Goal: Task Accomplishment & Management: Manage account settings

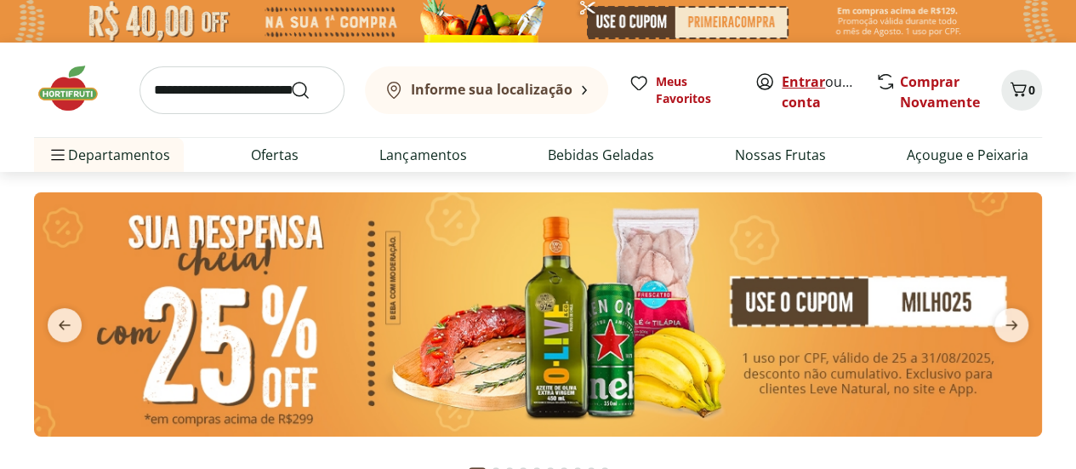
click at [801, 86] on link "Entrar" at bounding box center [803, 81] width 43 height 19
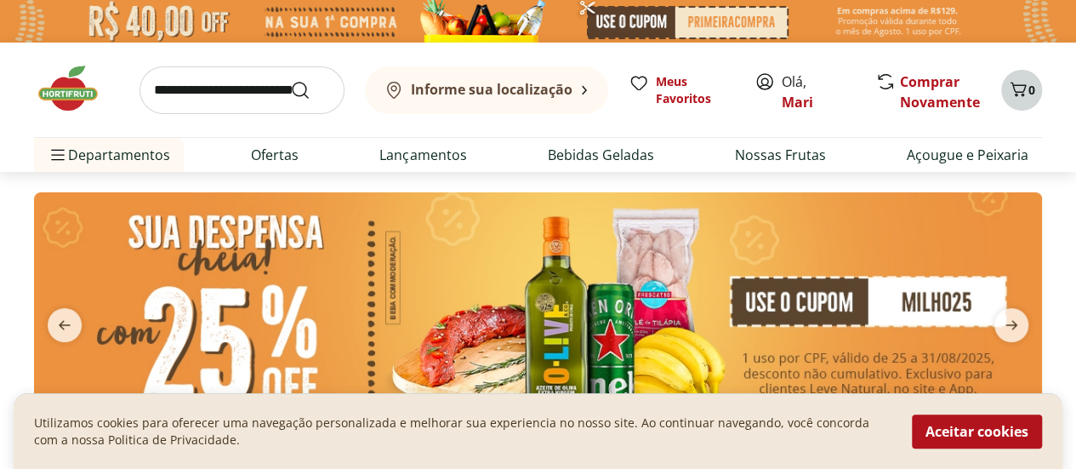
click at [1033, 88] on span "0" at bounding box center [1032, 90] width 7 height 16
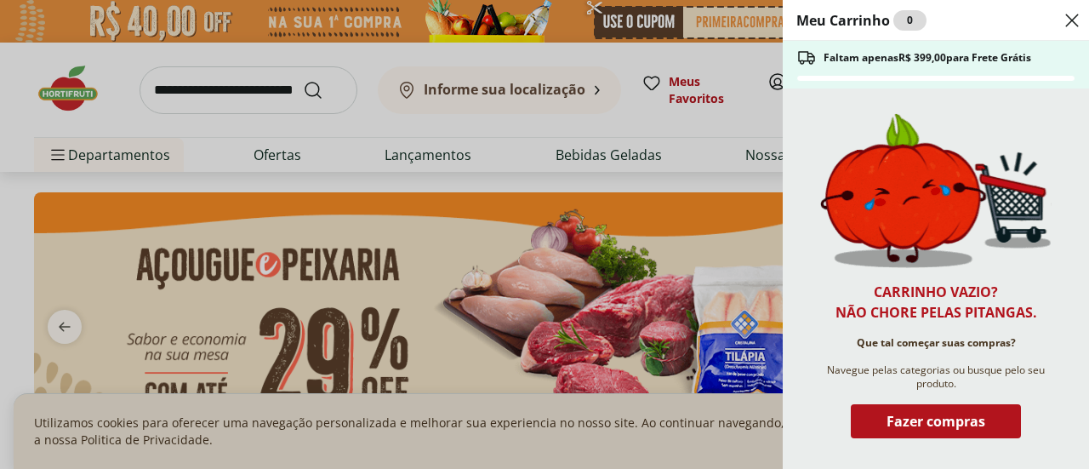
click at [543, 127] on div "Meu Carrinho 0 Faltam apenas R$ 399,00 para Frete Grátis Carrinho vazio? Não ch…" at bounding box center [544, 234] width 1089 height 469
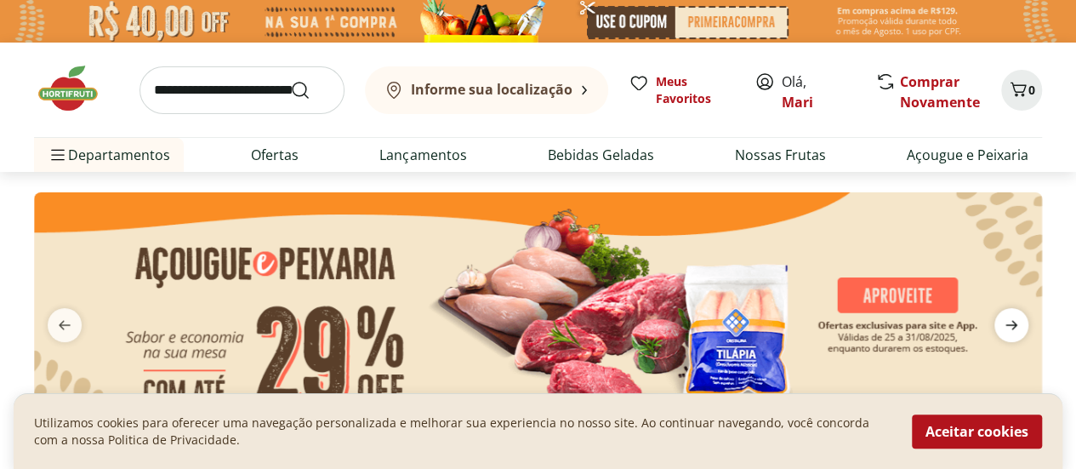
click at [1007, 323] on icon "next" at bounding box center [1012, 325] width 20 height 20
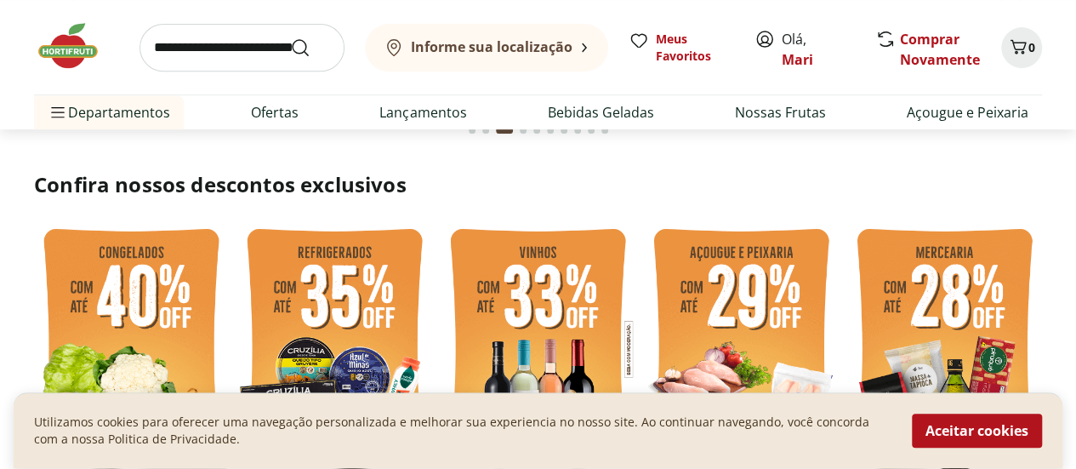
scroll to position [425, 0]
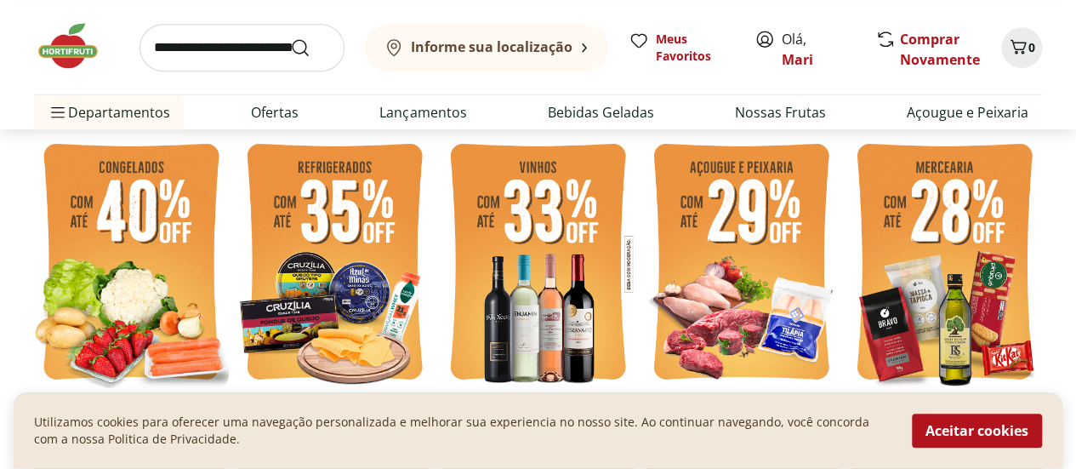
click at [111, 269] on img at bounding box center [131, 264] width 195 height 260
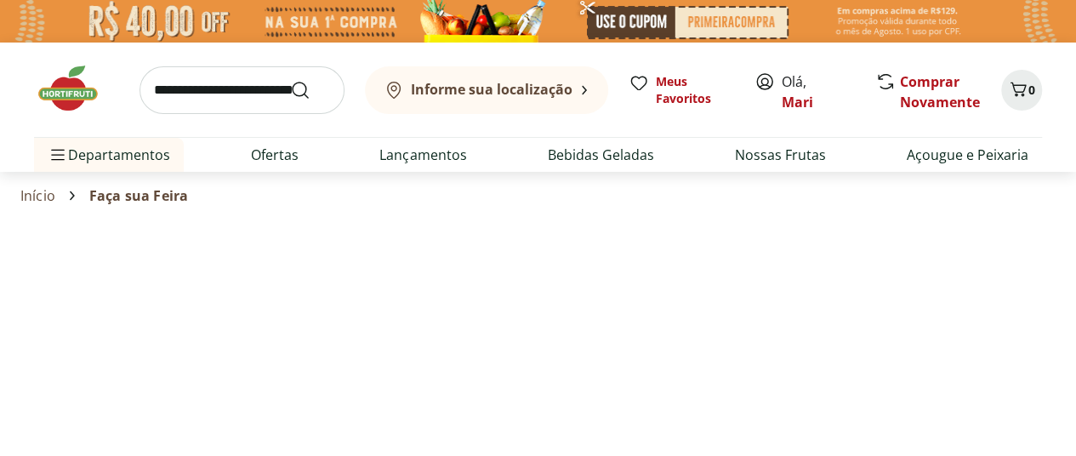
select select "**********"
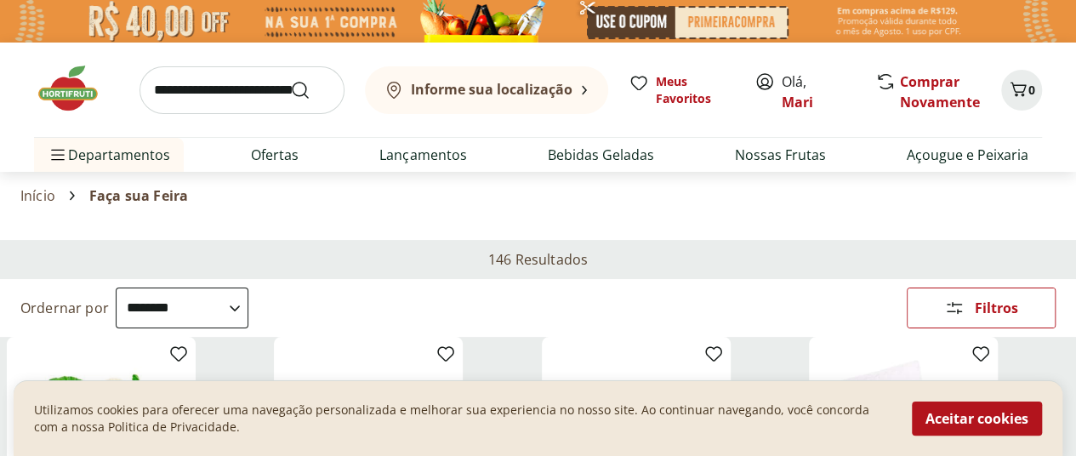
click at [567, 86] on b "Informe sua localização" at bounding box center [492, 89] width 162 height 19
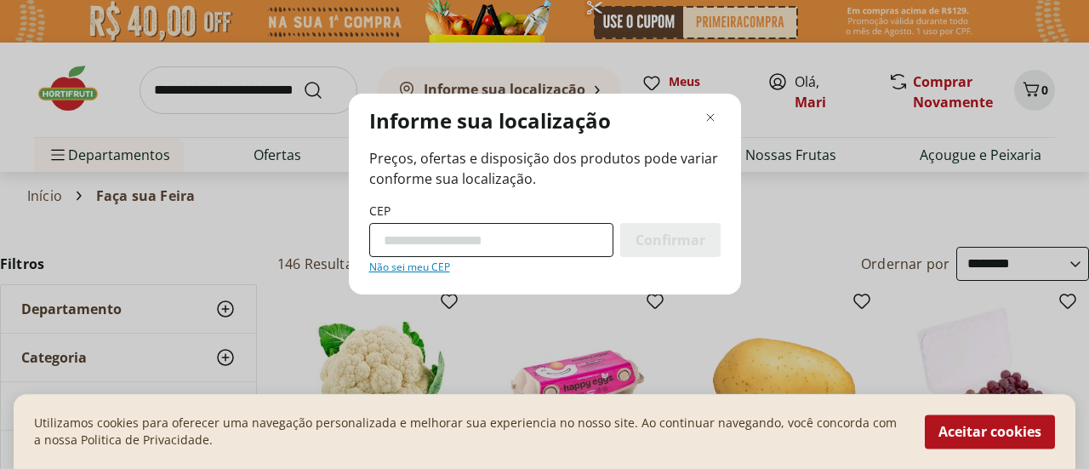
click at [451, 239] on input "CEP" at bounding box center [491, 240] width 244 height 34
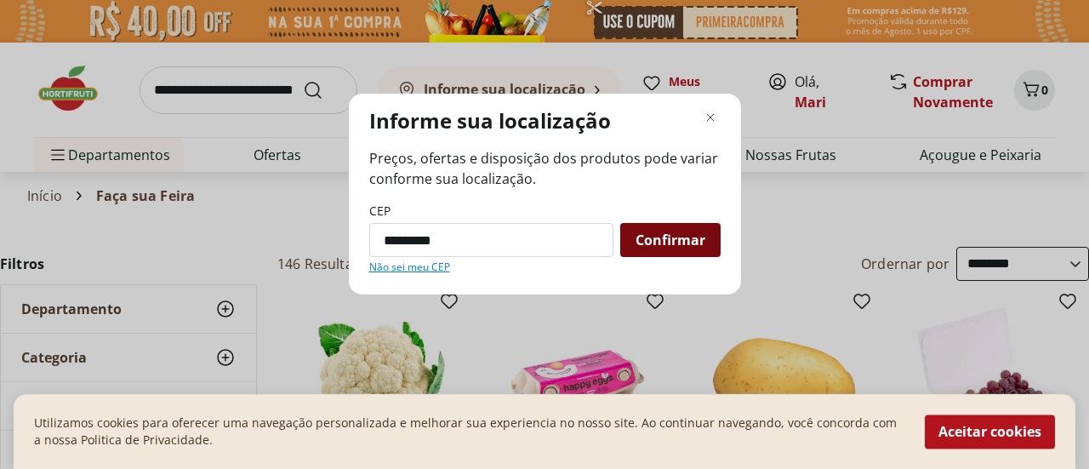
type input "*********"
click at [691, 243] on span "Confirmar" at bounding box center [671, 240] width 70 height 14
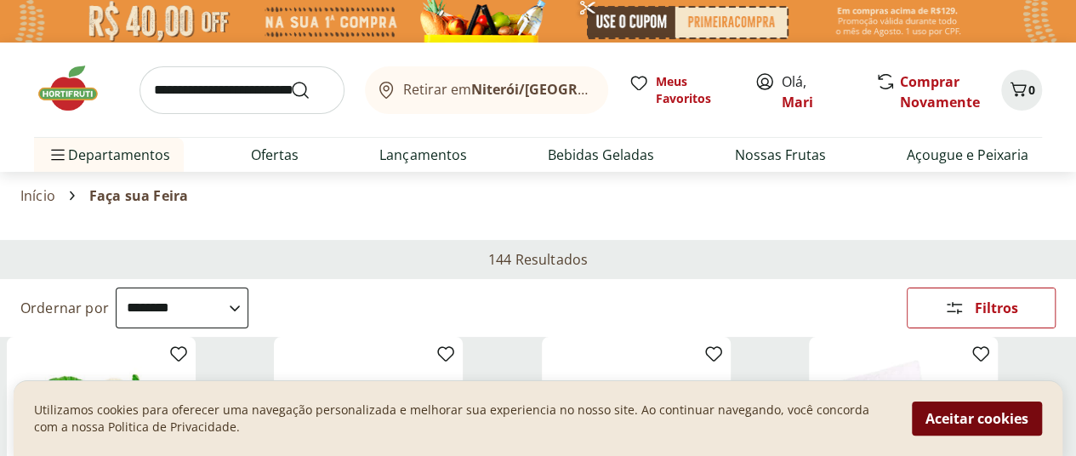
click at [967, 409] on button "Aceitar cookies" at bounding box center [977, 419] width 130 height 34
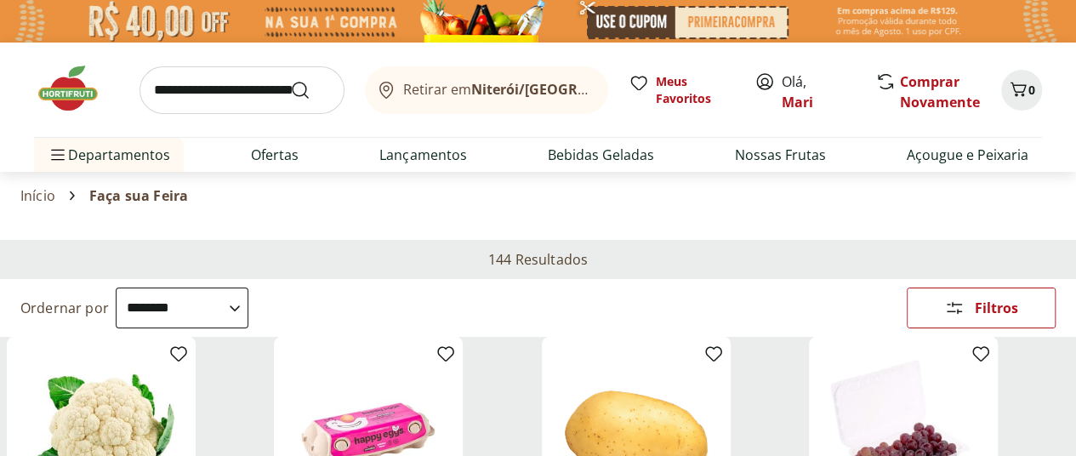
click at [560, 94] on button "Retirar em Niterói/RJ" at bounding box center [486, 90] width 243 height 48
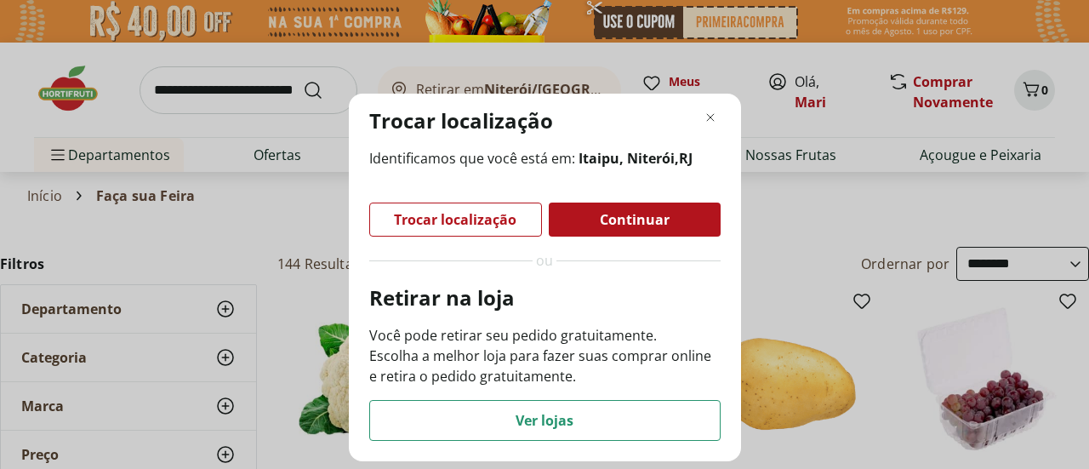
click at [589, 222] on div "Continuar" at bounding box center [635, 220] width 172 height 34
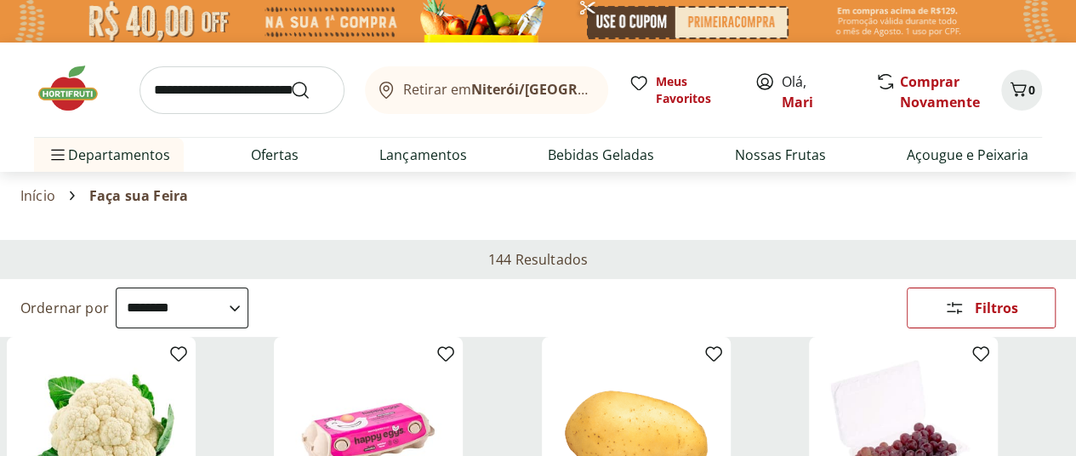
click at [553, 88] on b "Niterói/[GEOGRAPHIC_DATA]" at bounding box center [568, 89] width 194 height 19
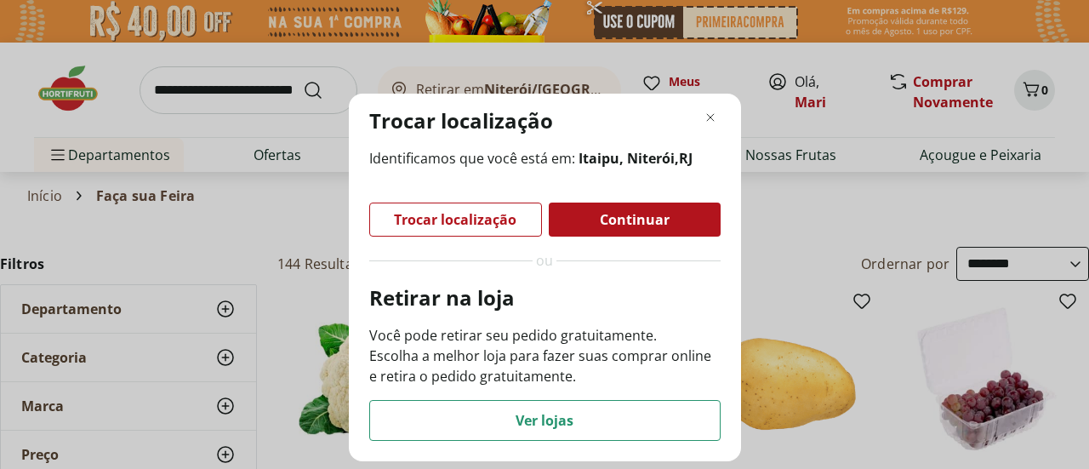
click at [468, 222] on span "Trocar localização" at bounding box center [455, 220] width 123 height 14
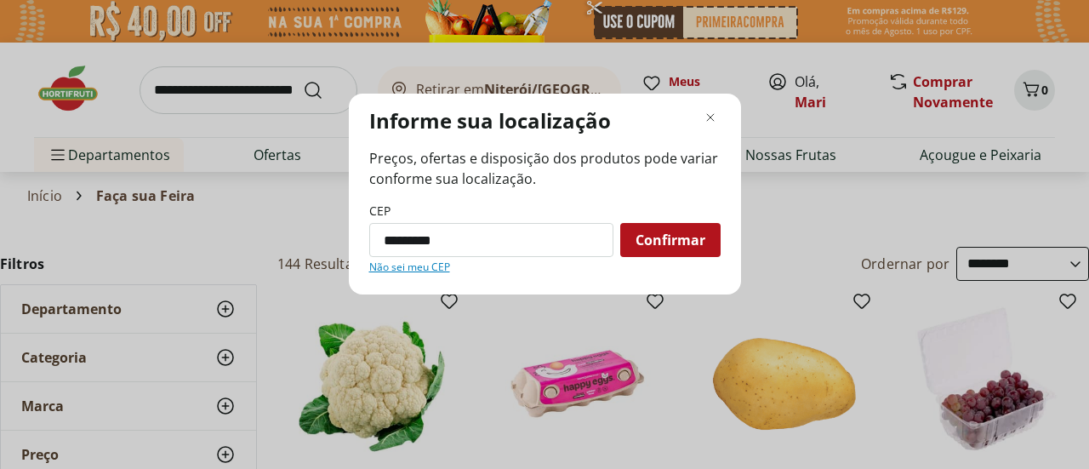
click at [671, 237] on span "Confirmar" at bounding box center [671, 240] width 70 height 14
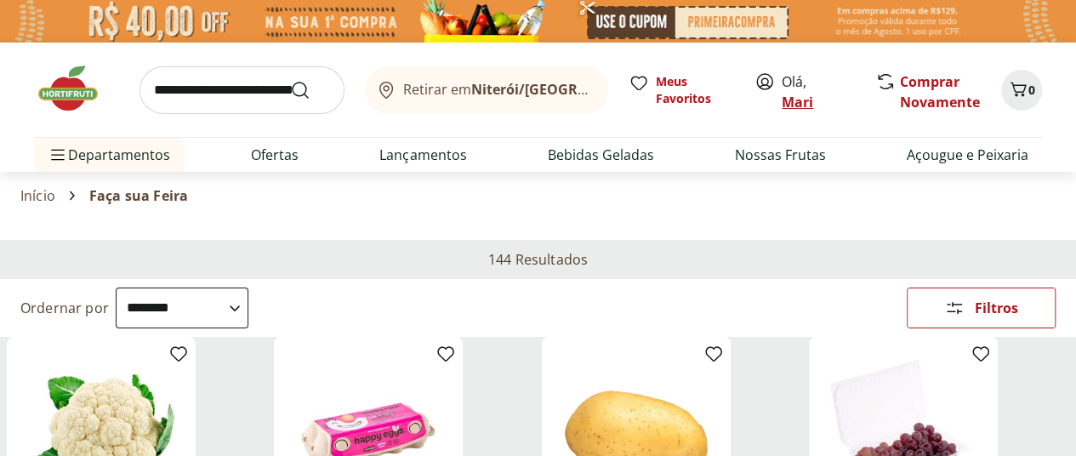
click at [805, 105] on link "Mari" at bounding box center [797, 102] width 31 height 19
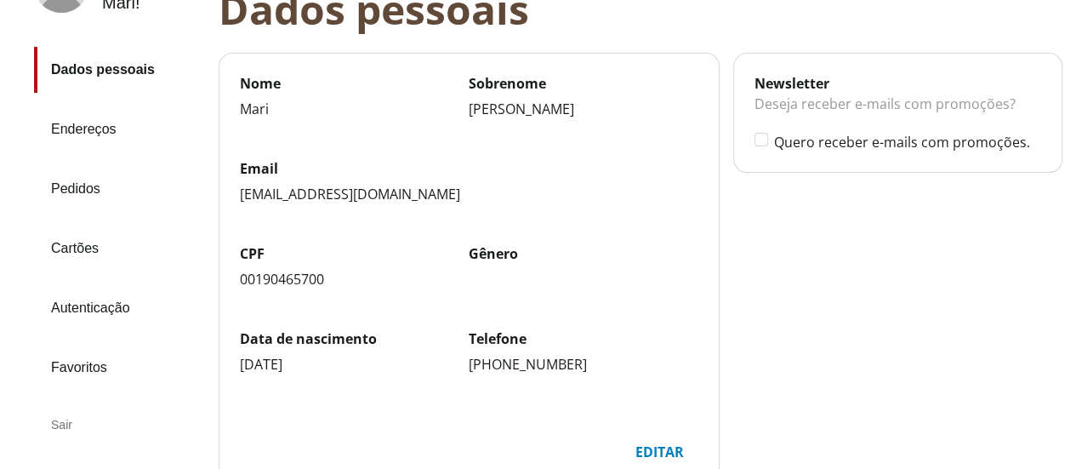
scroll to position [69, 0]
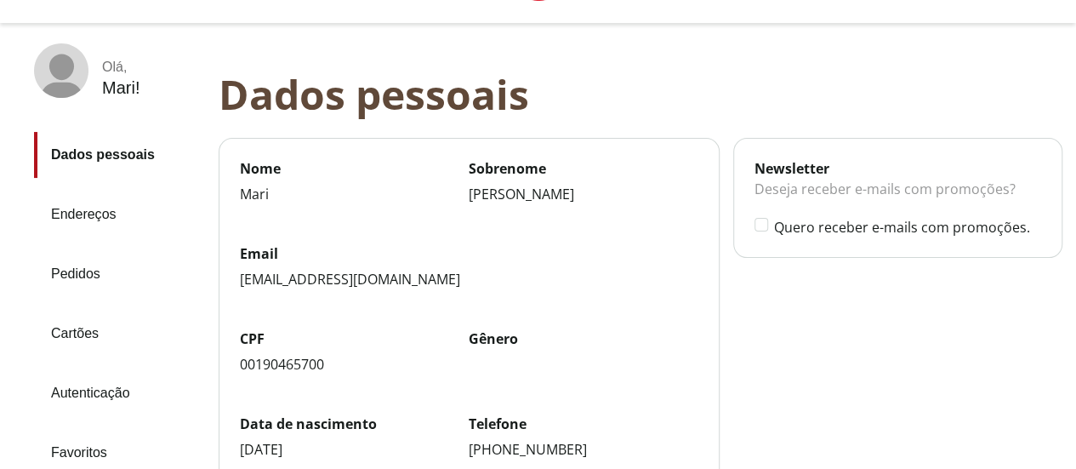
click at [66, 205] on link "Endereços" at bounding box center [119, 214] width 171 height 46
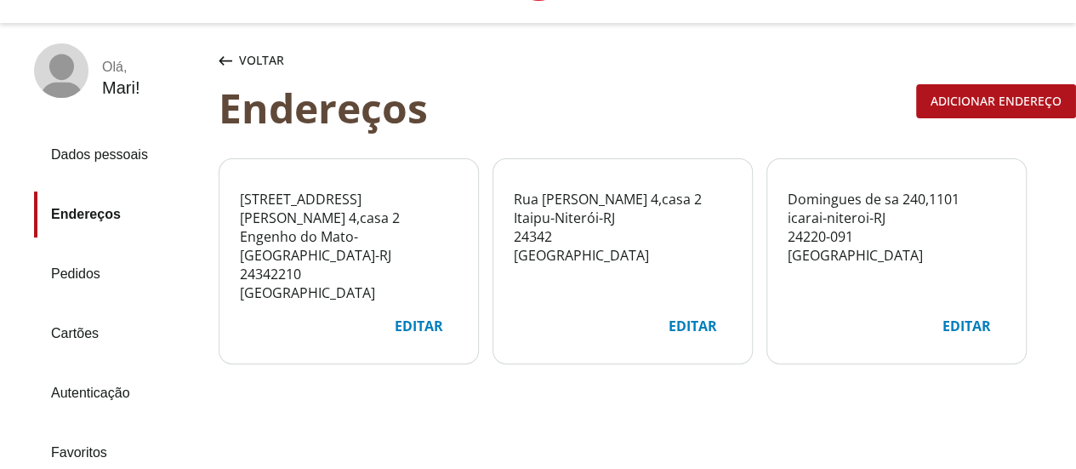
click at [368, 246] on span "Rio de Janeiro" at bounding box center [307, 255] width 135 height 19
click at [384, 254] on div "Rua Domingo Amaral Morães Filho, 8 4 , casa 2 Engenho do Mato - Rio de Janeiro …" at bounding box center [349, 246] width 218 height 112
click at [307, 340] on footer "Editar" at bounding box center [349, 336] width 259 height 54
click at [414, 323] on div "Editar" at bounding box center [419, 326] width 76 height 32
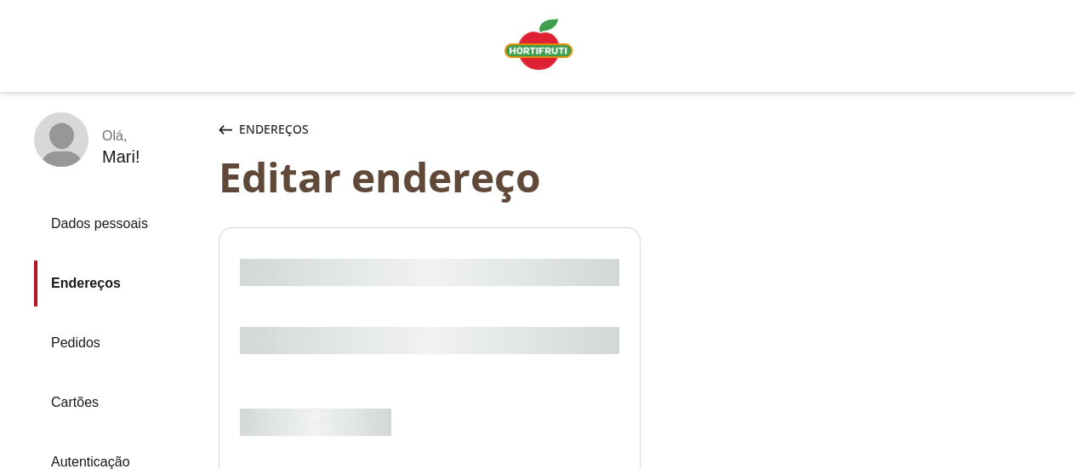
select select "***"
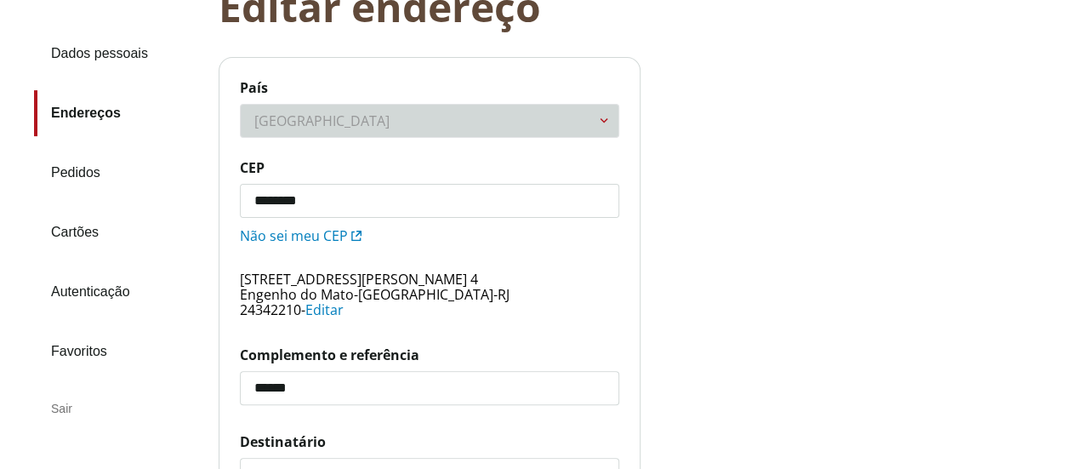
scroll to position [340, 0]
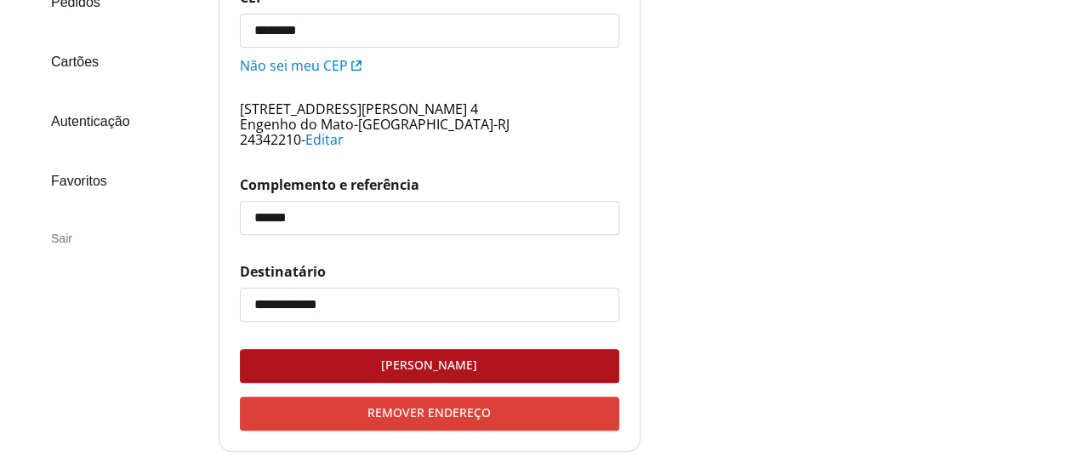
click at [467, 106] on span "Rua Domingo Amaral Morães Filho, 8" at bounding box center [353, 109] width 227 height 19
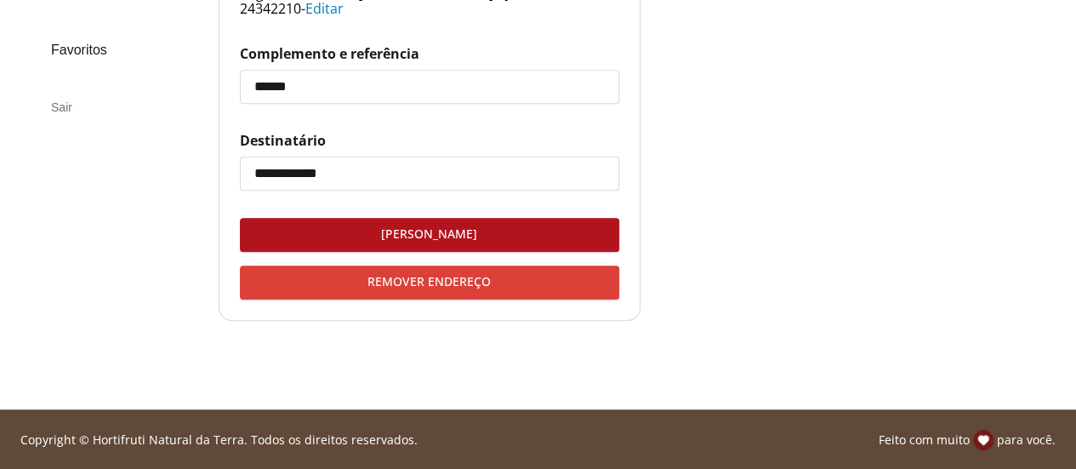
click at [452, 232] on div "Salvar endereço" at bounding box center [430, 235] width 378 height 32
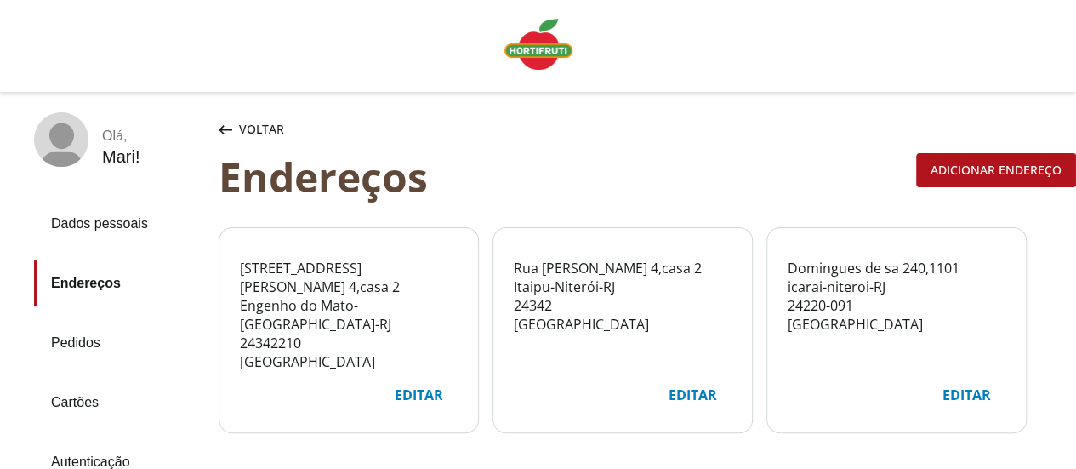
click at [259, 123] on span "Voltar" at bounding box center [261, 129] width 45 height 17
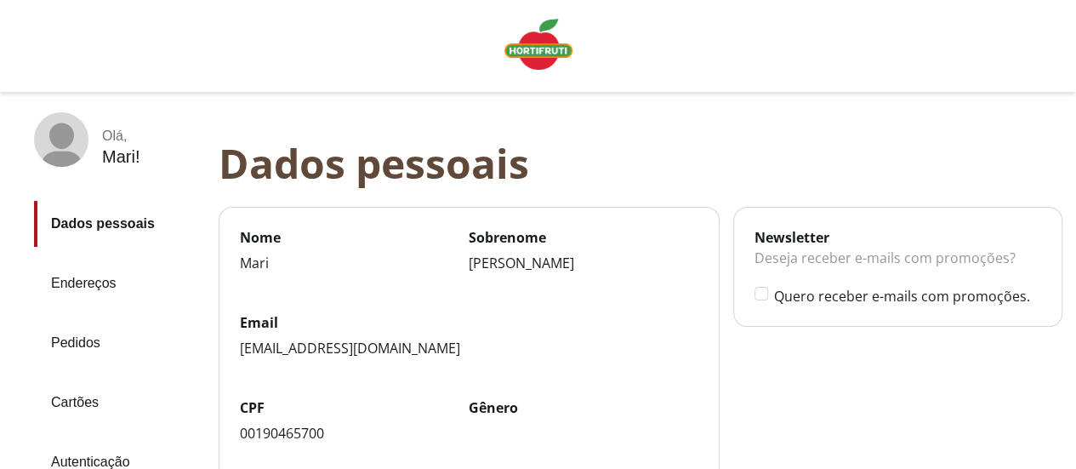
click at [94, 152] on div "Olá , Mari !" at bounding box center [119, 139] width 171 height 54
click at [539, 60] on img "Linha de sessão" at bounding box center [539, 44] width 68 height 51
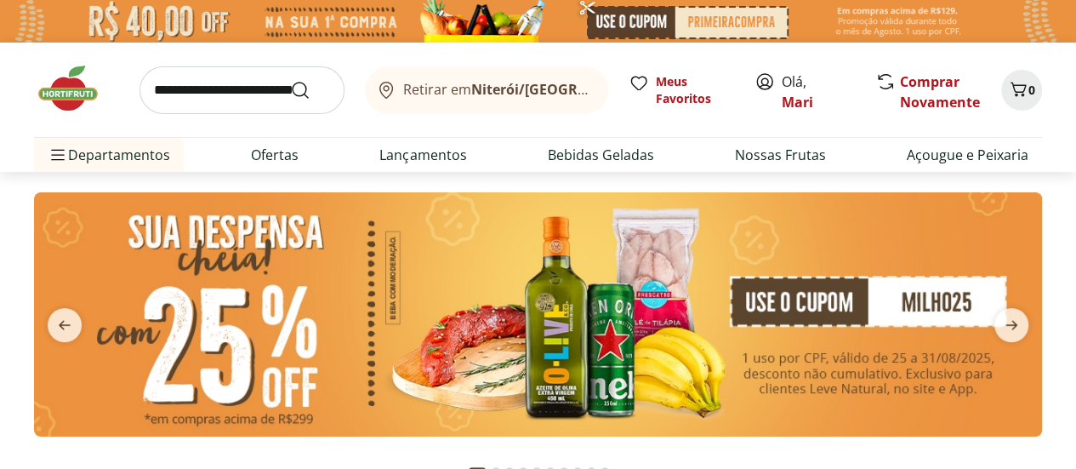
scroll to position [85, 0]
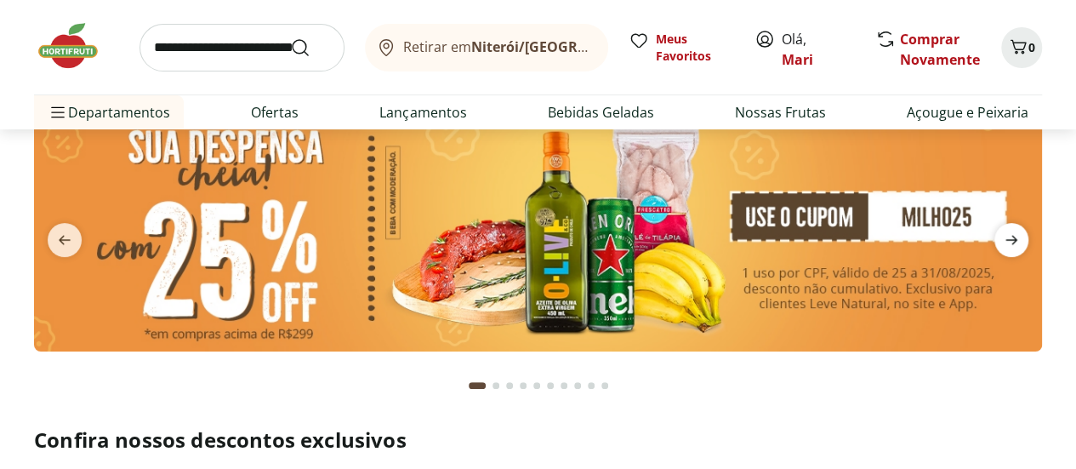
click at [998, 242] on span "next" at bounding box center [1012, 240] width 34 height 34
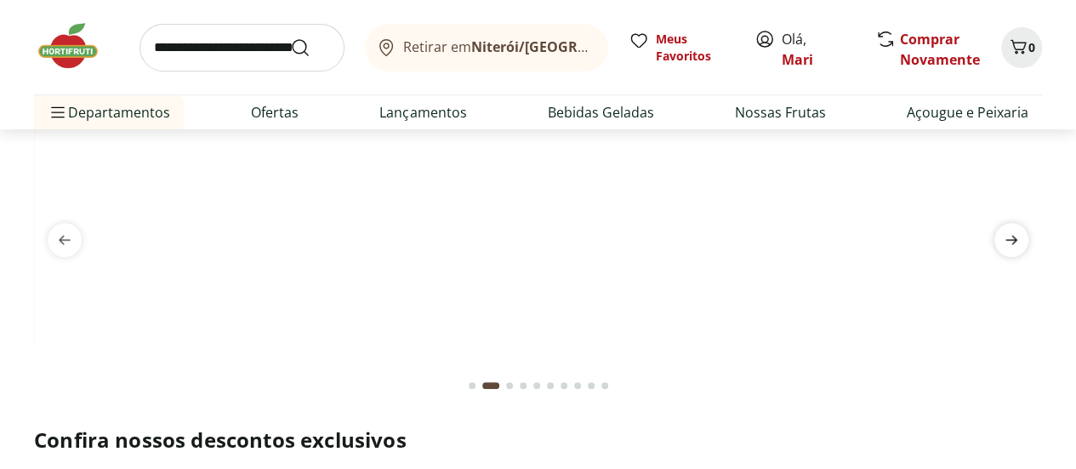
click at [1008, 244] on icon "next" at bounding box center [1012, 240] width 20 height 20
click at [463, 53] on span "Retirar em Niterói/RJ" at bounding box center [497, 46] width 188 height 15
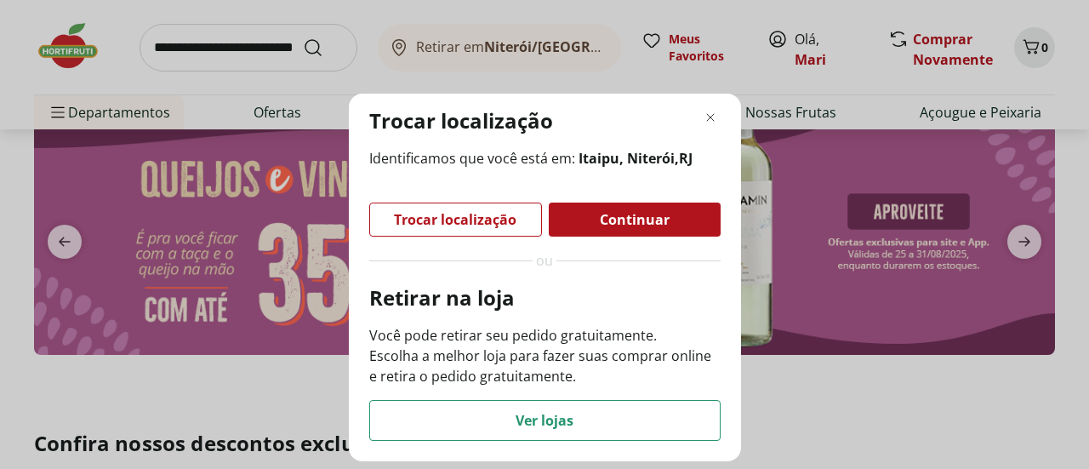
click at [699, 222] on div "Continuar" at bounding box center [635, 220] width 172 height 34
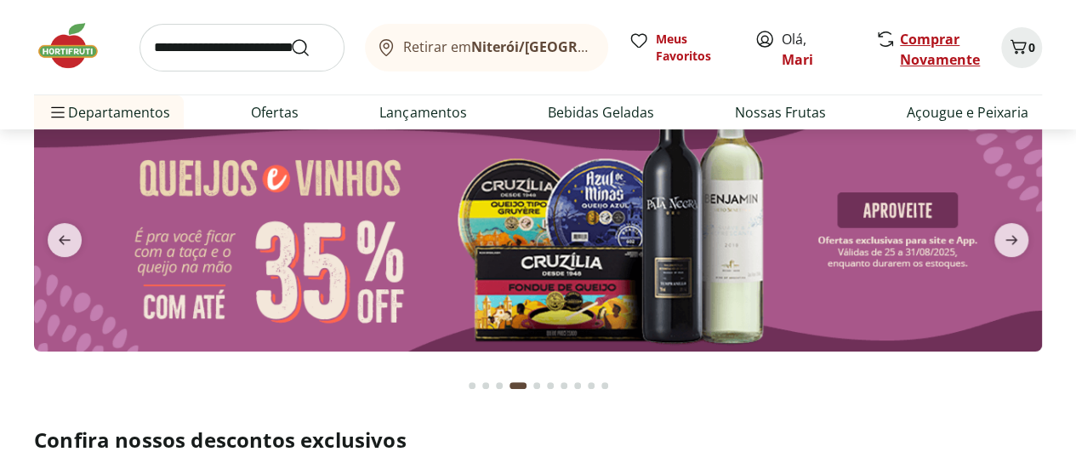
click at [954, 55] on link "Comprar Novamente" at bounding box center [940, 49] width 80 height 39
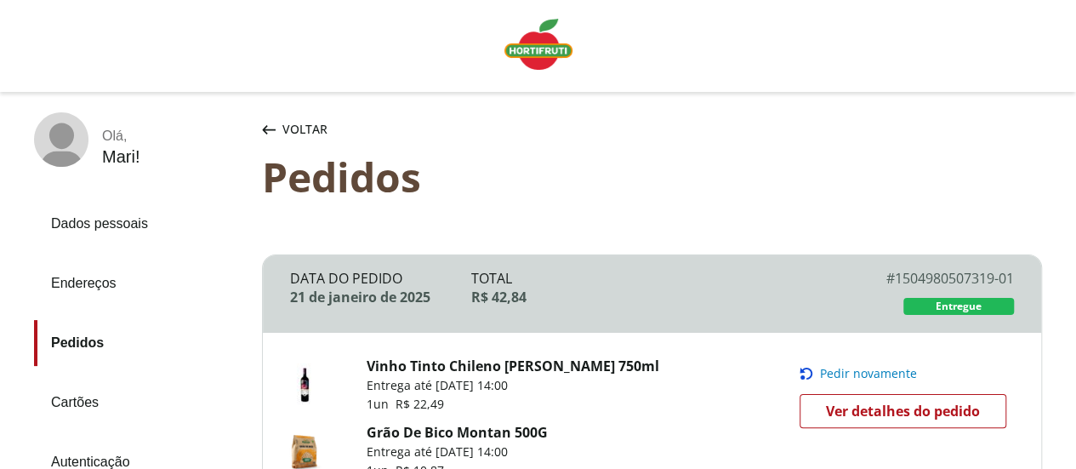
click at [100, 227] on link "Dados pessoais" at bounding box center [141, 224] width 214 height 46
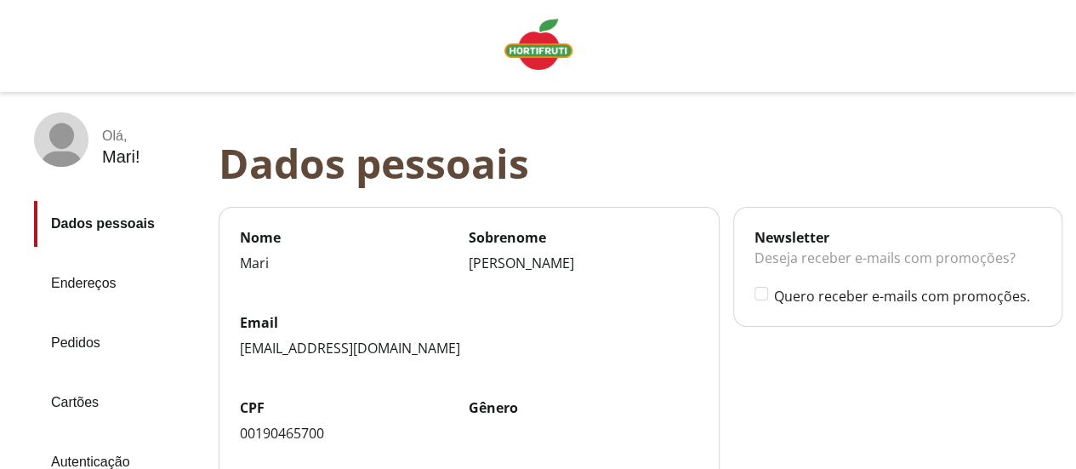
scroll to position [170, 0]
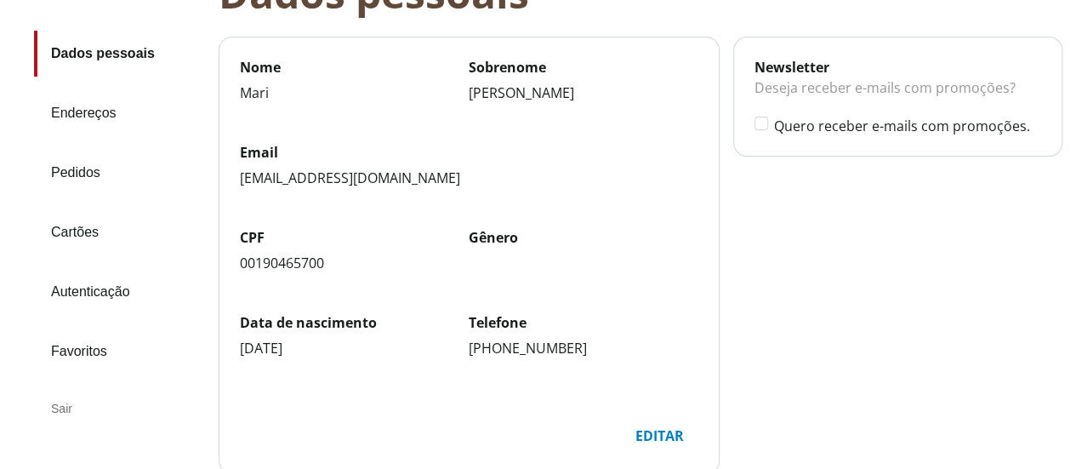
click at [77, 178] on link "Pedidos" at bounding box center [119, 173] width 171 height 46
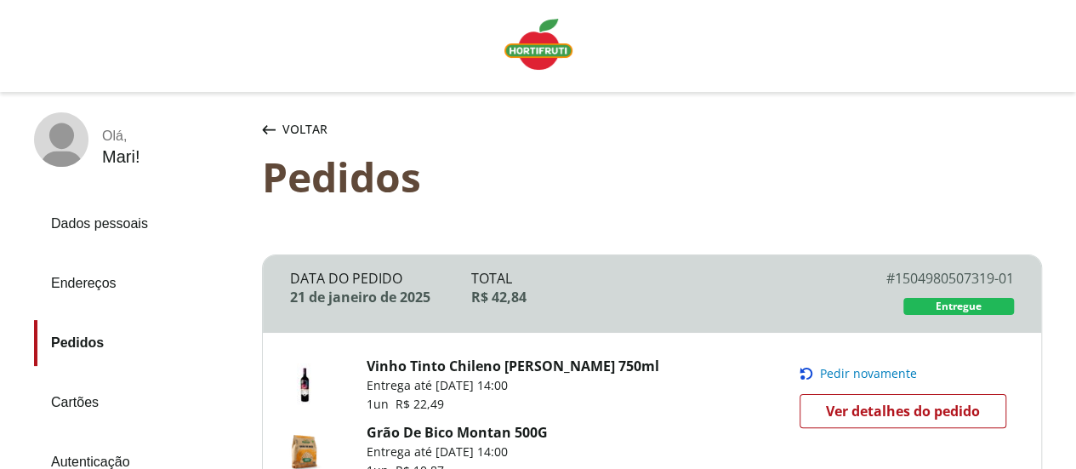
click at [553, 52] on img "Linha de sessão" at bounding box center [539, 44] width 68 height 51
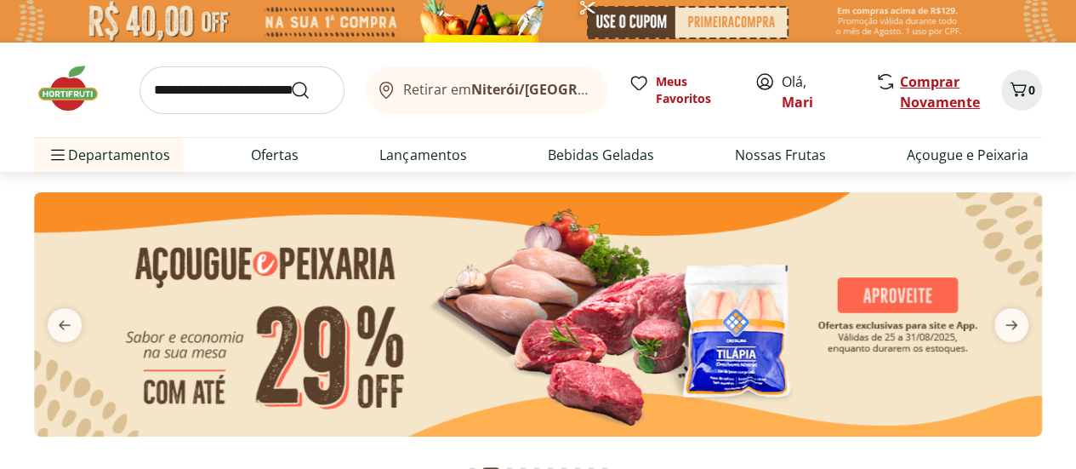
click at [907, 96] on link "Comprar Novamente" at bounding box center [940, 91] width 80 height 39
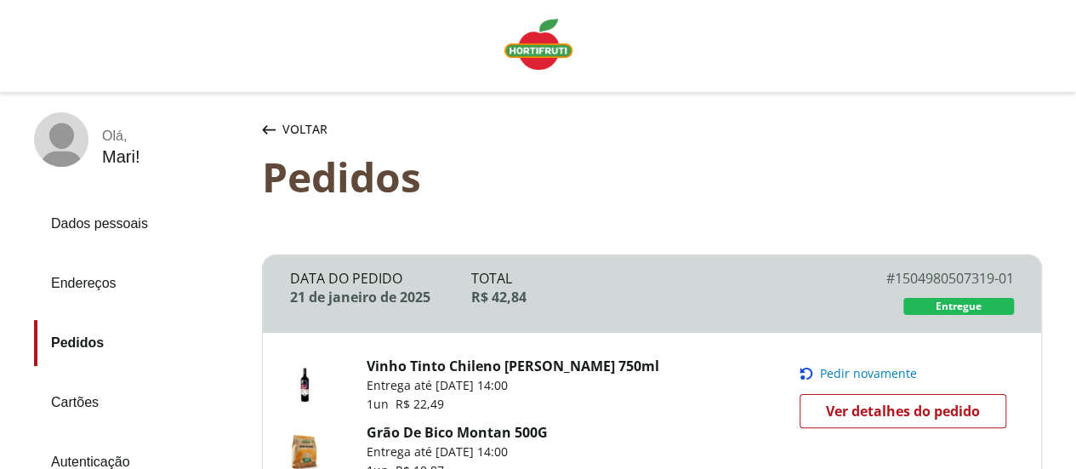
scroll to position [266, 0]
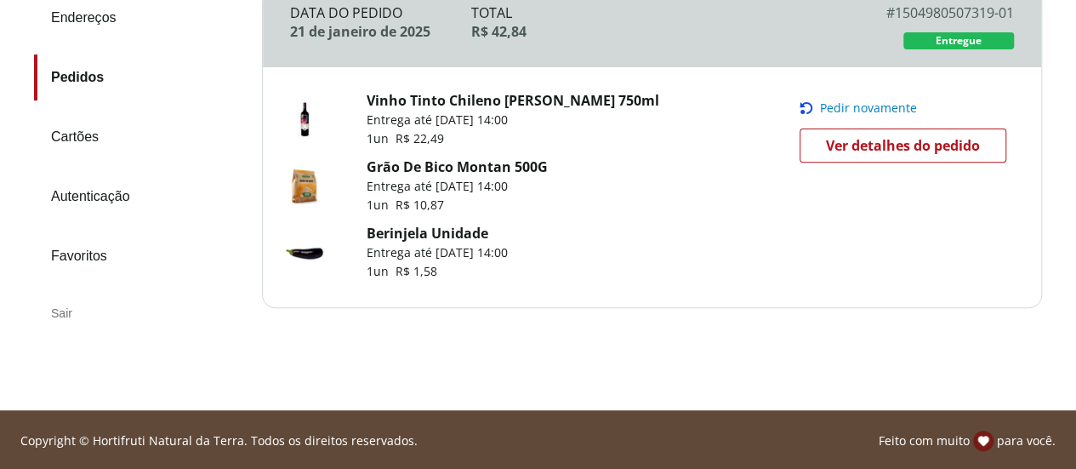
click at [66, 309] on div "Sair" at bounding box center [141, 313] width 214 height 41
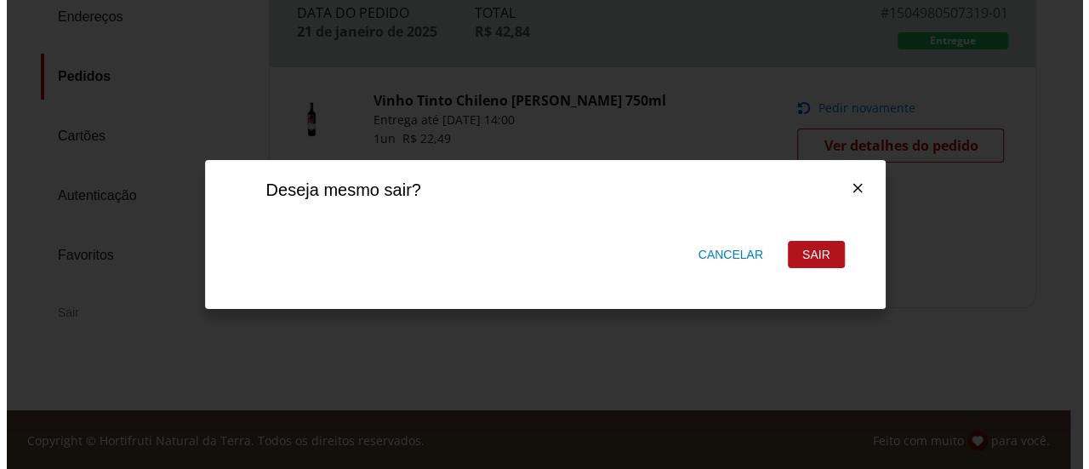
scroll to position [0, 0]
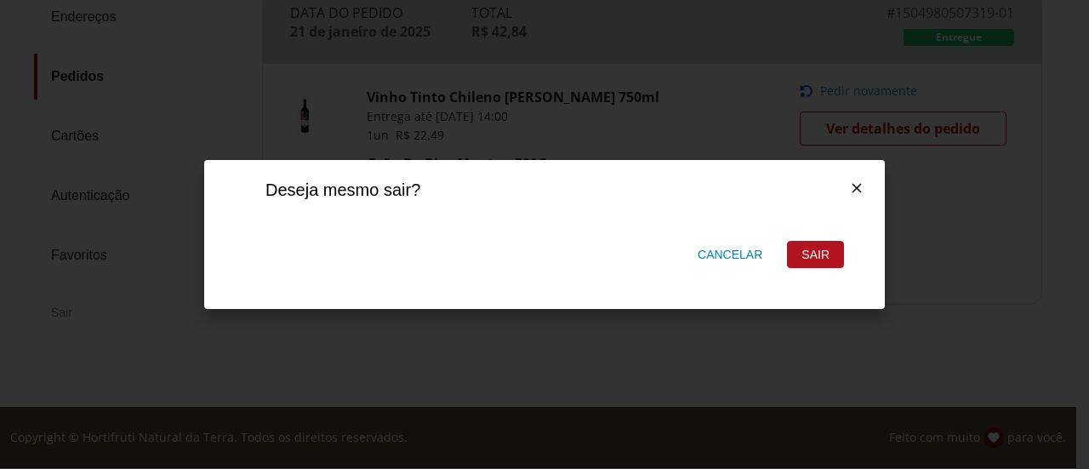
click at [865, 186] on div at bounding box center [857, 188] width 56 height 56
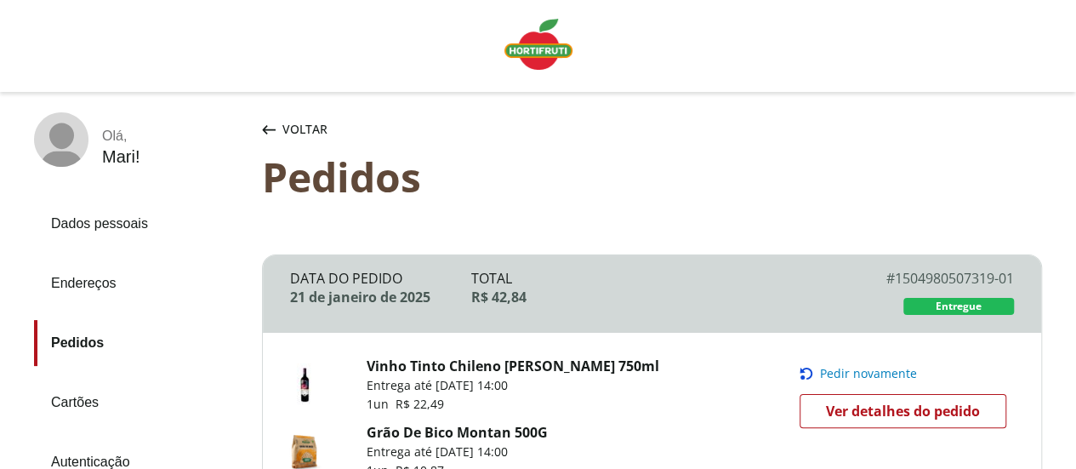
click at [575, 51] on link "Linha de sessão" at bounding box center [539, 46] width 82 height 68
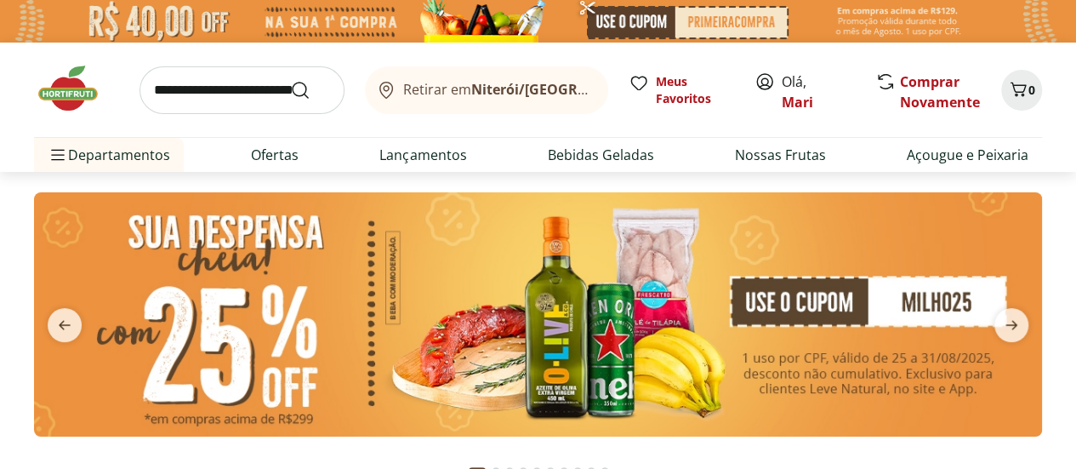
click at [422, 83] on div "Retirar em Niterói/RJ" at bounding box center [483, 90] width 216 height 20
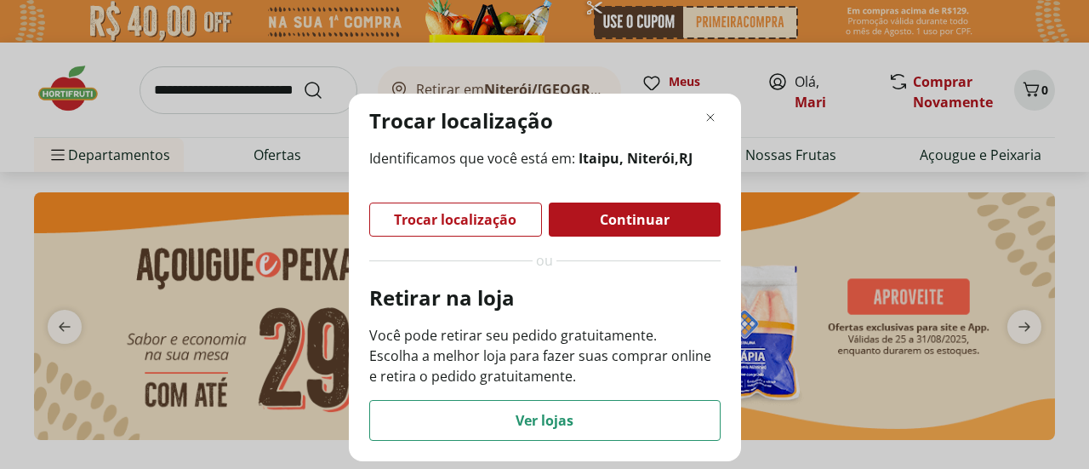
click at [419, 219] on span "Trocar localização" at bounding box center [455, 220] width 123 height 14
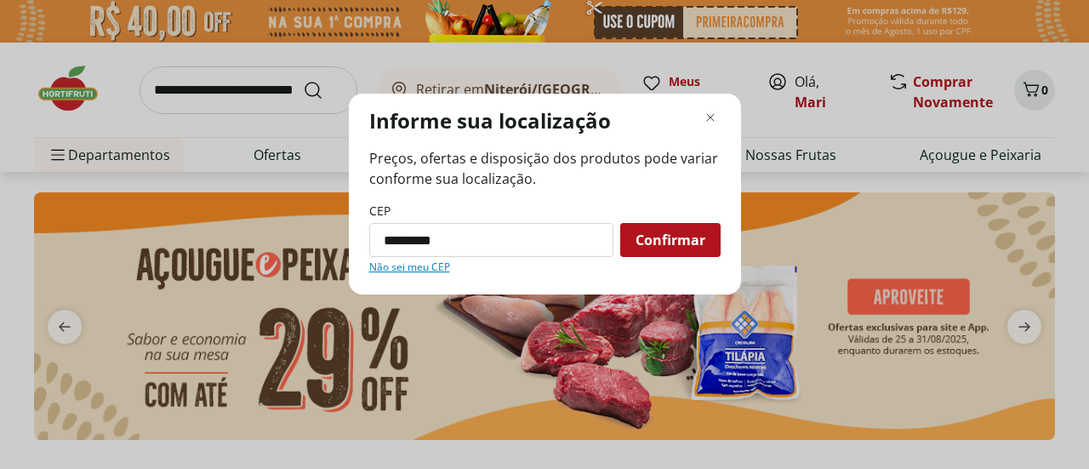
click at [684, 234] on span "Confirmar" at bounding box center [671, 240] width 70 height 14
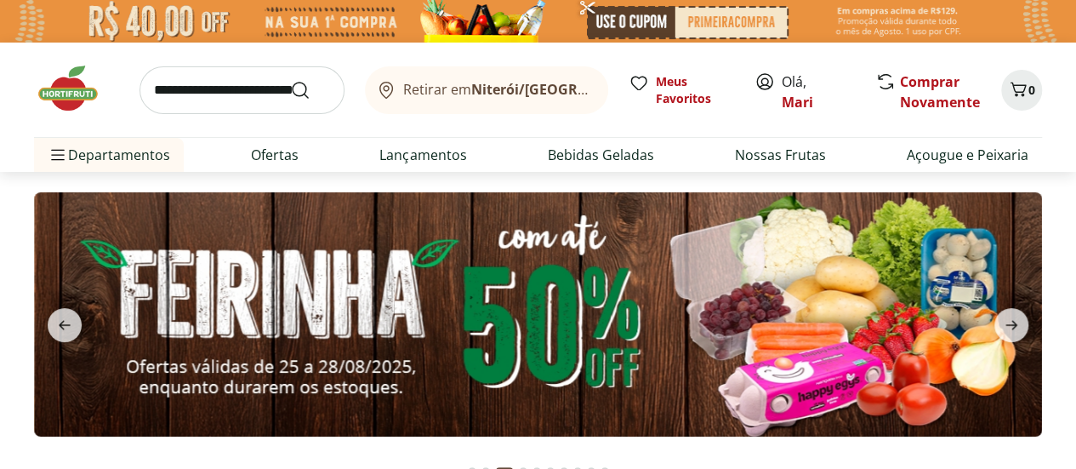
click at [397, 89] on icon at bounding box center [386, 90] width 20 height 20
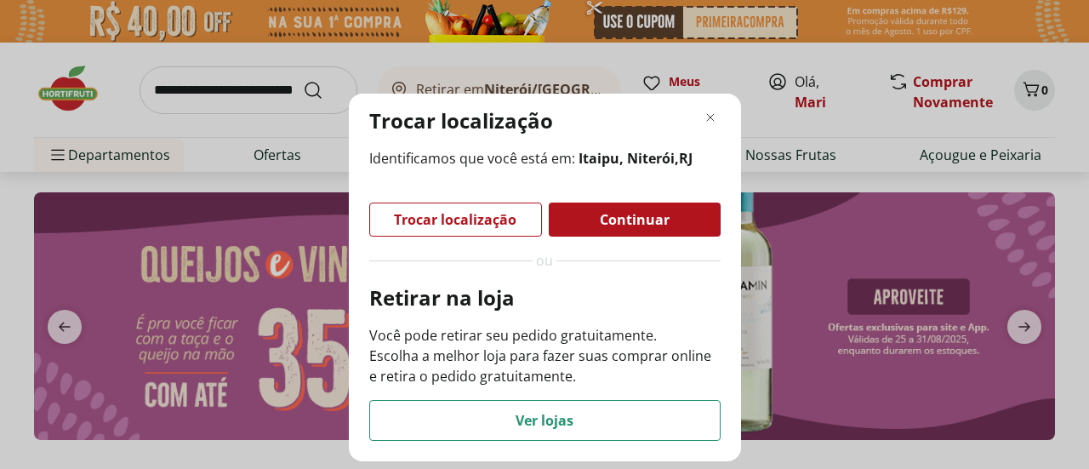
click at [402, 89] on div "Trocar localização Identificamos que você está em: Itaipu, Niterói , RJ Trocar …" at bounding box center [544, 234] width 1089 height 469
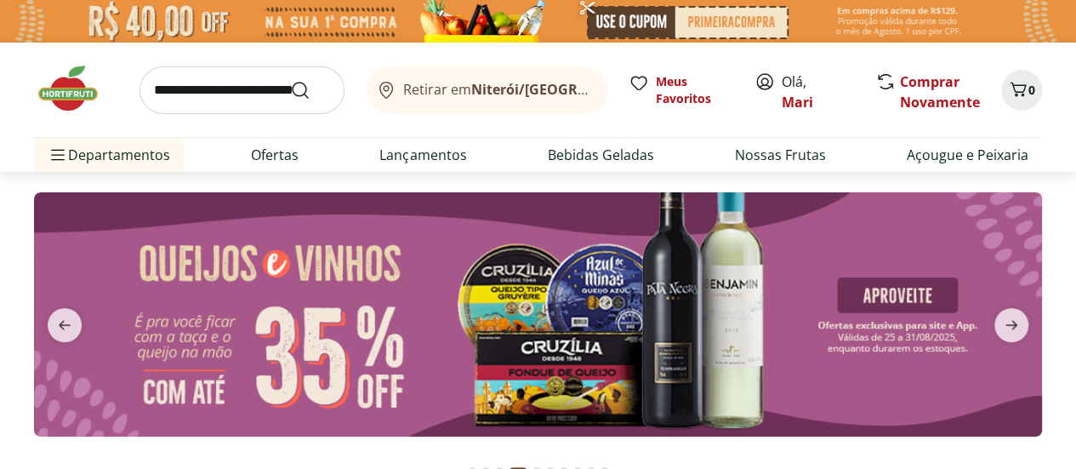
click at [53, 86] on img at bounding box center [76, 88] width 85 height 51
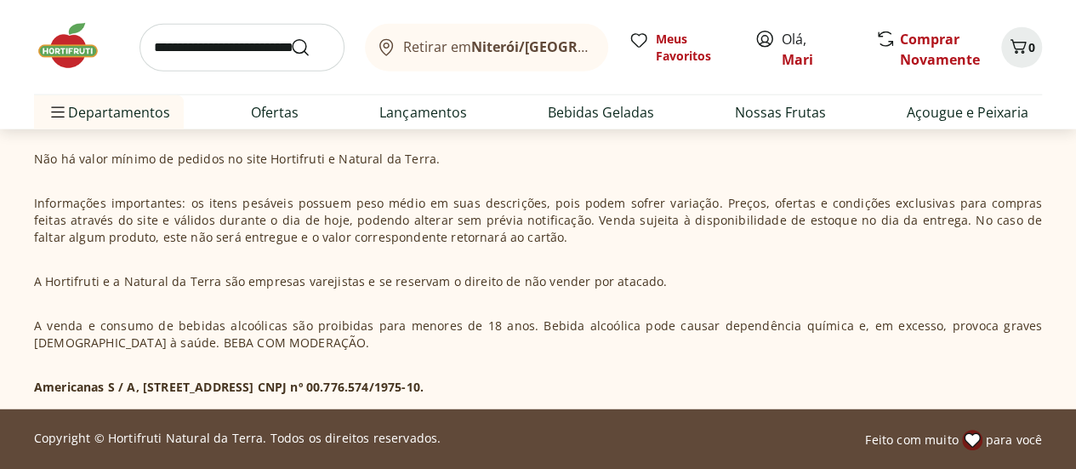
scroll to position [5152, 0]
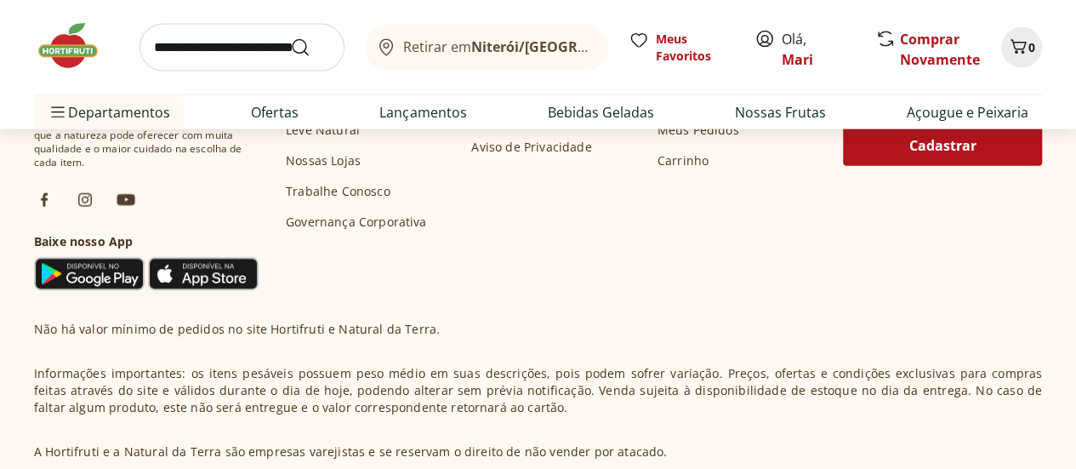
click at [67, 271] on img at bounding box center [89, 274] width 111 height 34
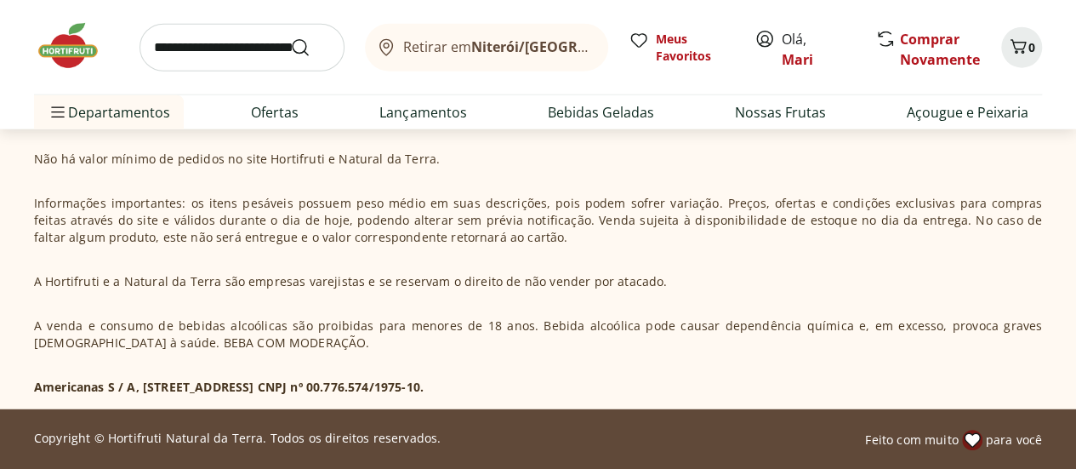
scroll to position [4982, 0]
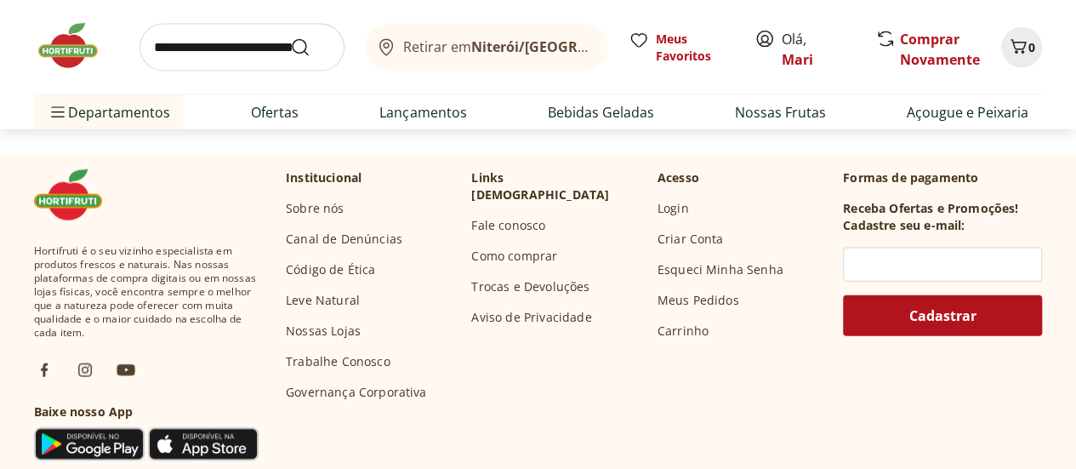
click at [508, 217] on link "Fale conosco" at bounding box center [508, 225] width 74 height 17
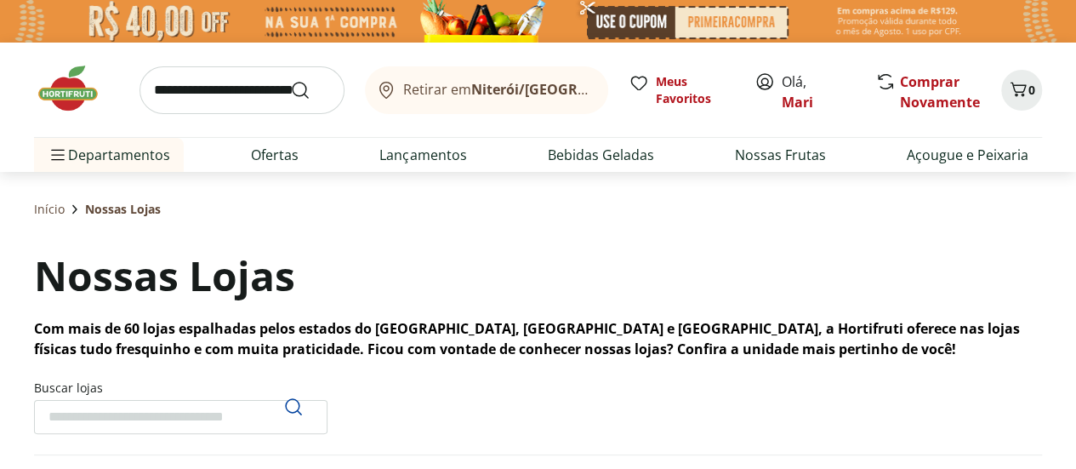
scroll to position [85, 0]
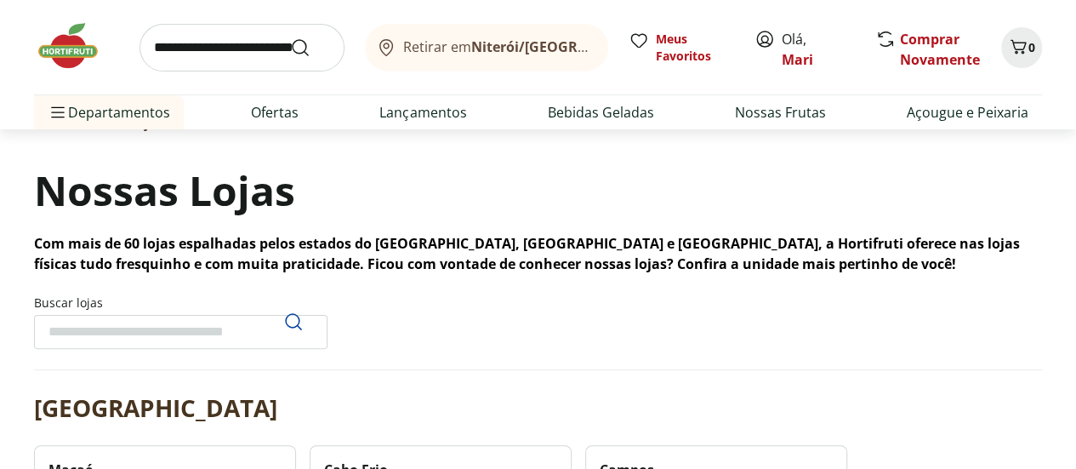
click at [190, 329] on input "Buscar lojas" at bounding box center [181, 332] width 294 height 34
type input "******"
click at [286, 324] on use "Pesquisar" at bounding box center [293, 321] width 20 height 20
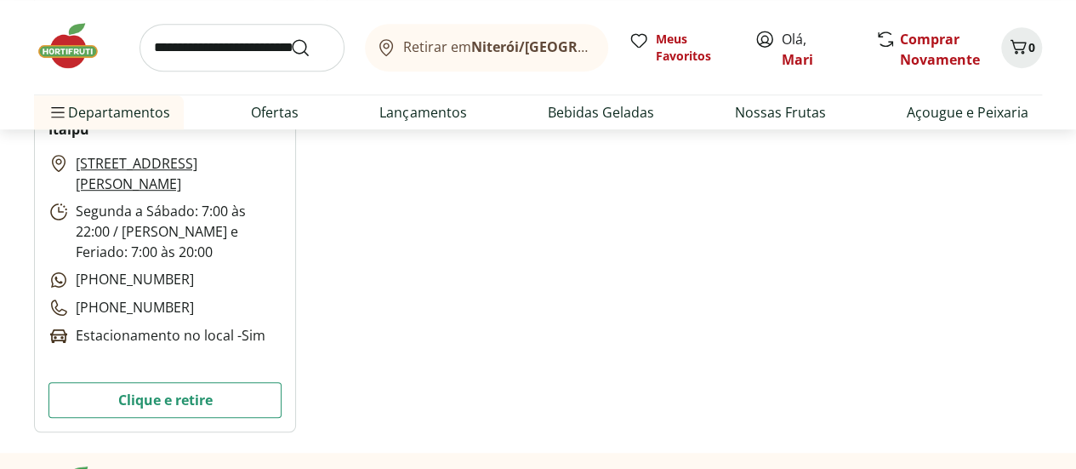
scroll to position [340, 0]
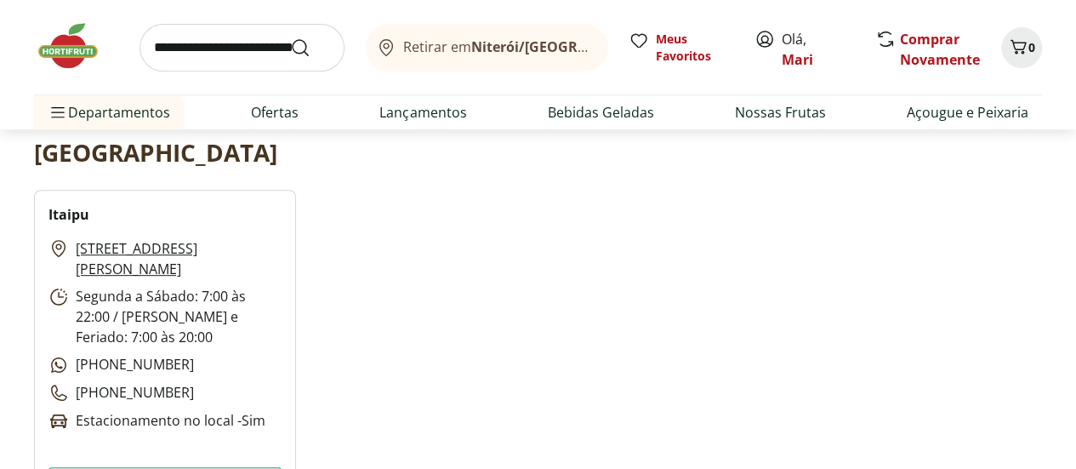
click at [386, 392] on div "Itaipu [STREET_ADDRESS][PERSON_NAME] Segunda a Sábado: 7:00 às 22:00 / Domingo …" at bounding box center [538, 354] width 1008 height 328
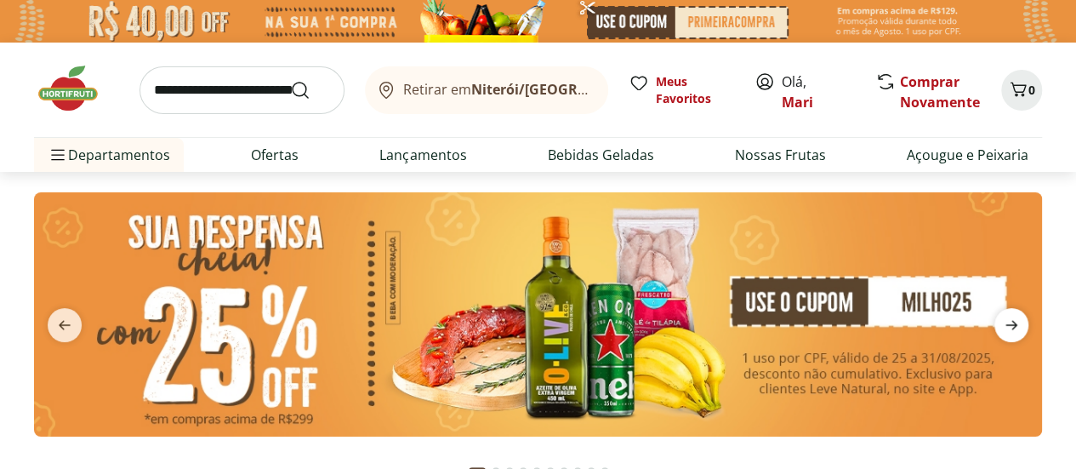
click at [1009, 331] on icon "next" at bounding box center [1012, 325] width 20 height 20
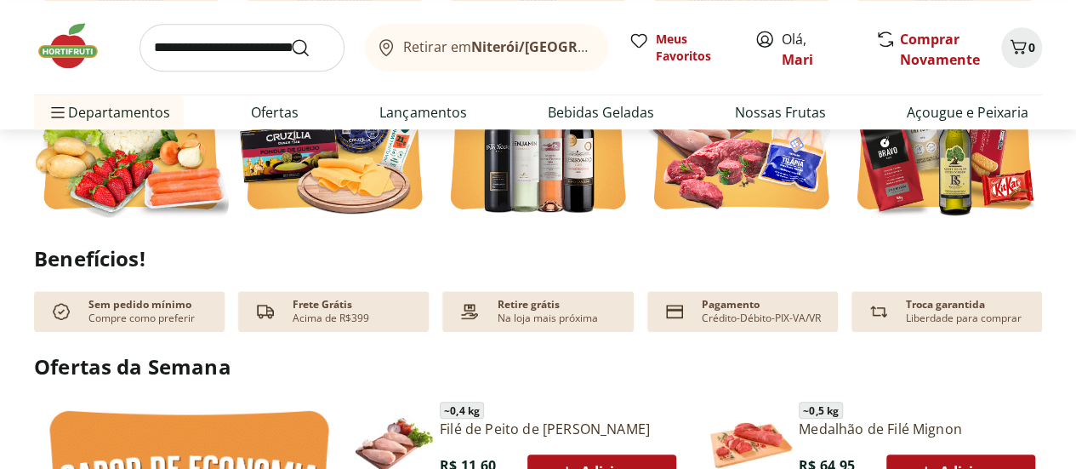
scroll to position [340, 0]
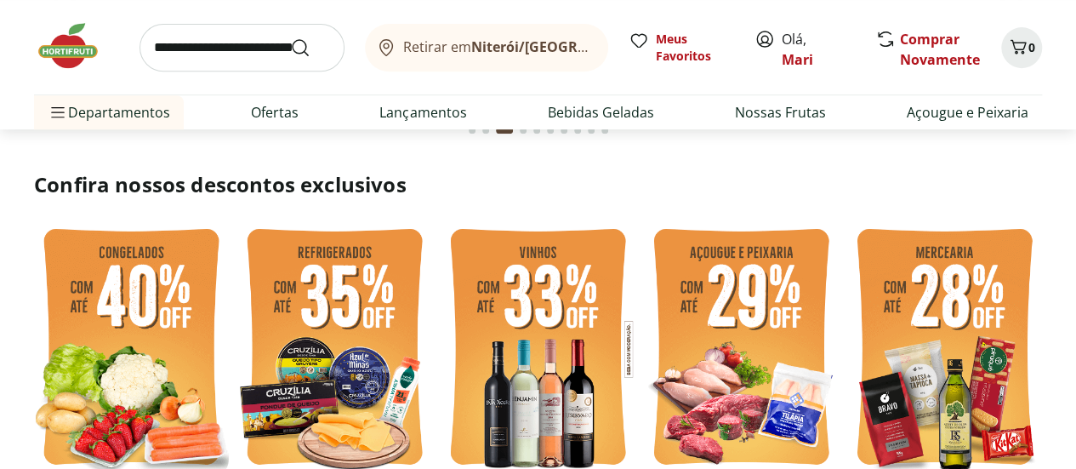
click at [165, 392] on img at bounding box center [131, 349] width 195 height 260
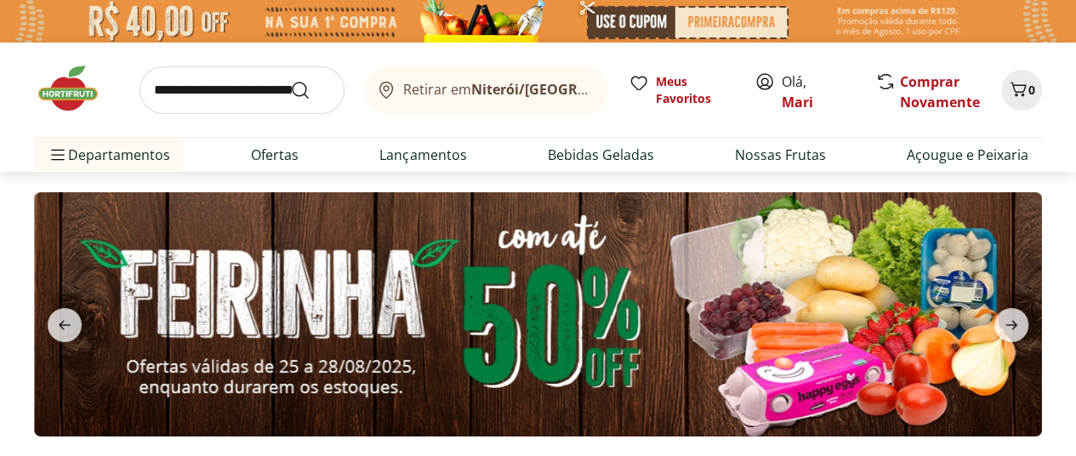
select select "**********"
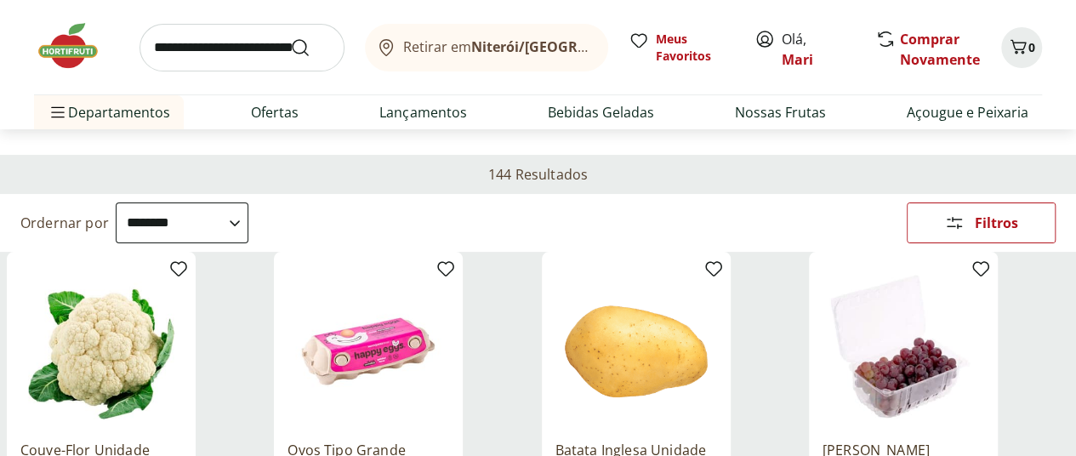
scroll to position [170, 0]
